Goal: Information Seeking & Learning: Learn about a topic

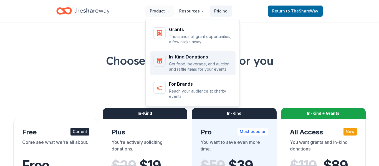
click at [198, 65] on p "Get food, beverage, and auction and raffle items for your events" at bounding box center [200, 66] width 63 height 11
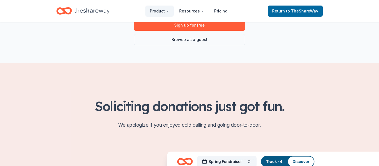
scroll to position [120, 0]
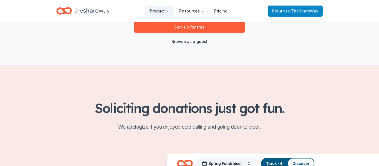
click at [293, 9] on span "to TheShareWay" at bounding box center [302, 11] width 32 height 5
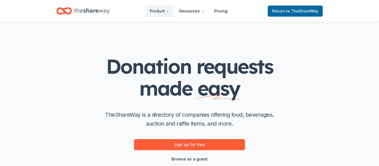
scroll to position [0, 0]
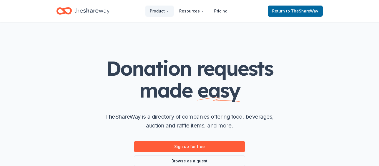
click at [104, 9] on icon "Home" at bounding box center [92, 10] width 36 height 11
